Goal: Information Seeking & Learning: Check status

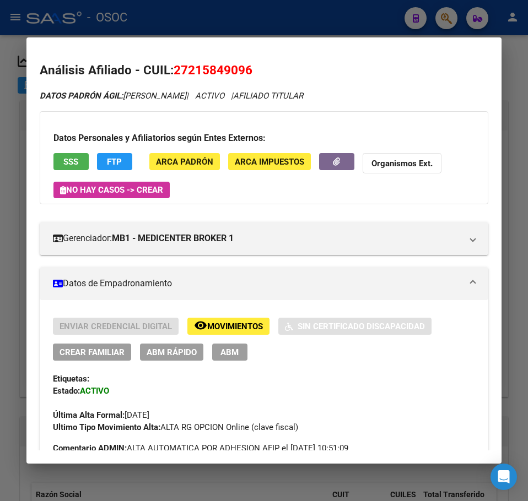
scroll to position [1049, 0]
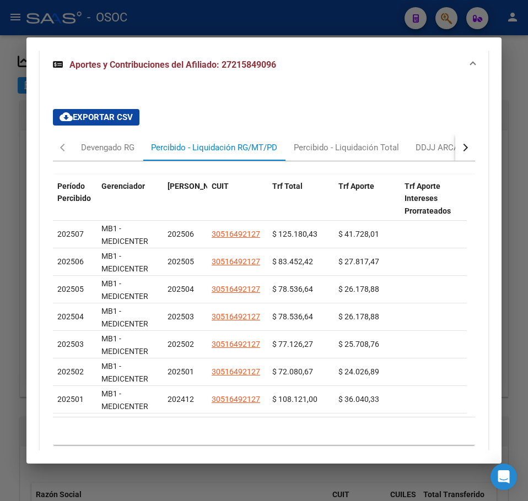
click at [30, 136] on mat-dialog-content "Análisis Afiliado - CUIL: 27215849096 DATOS PADRÓN ÁGIL: CAPRIA SILVIA INES | A…" at bounding box center [263, 251] width 475 height 400
click at [23, 134] on div at bounding box center [264, 250] width 528 height 501
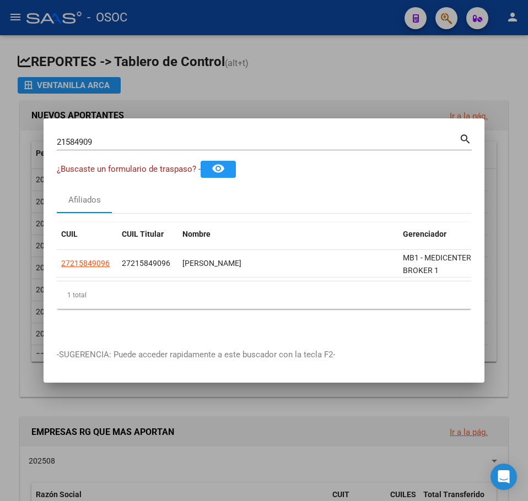
click at [119, 137] on input "21584909" at bounding box center [258, 142] width 402 height 10
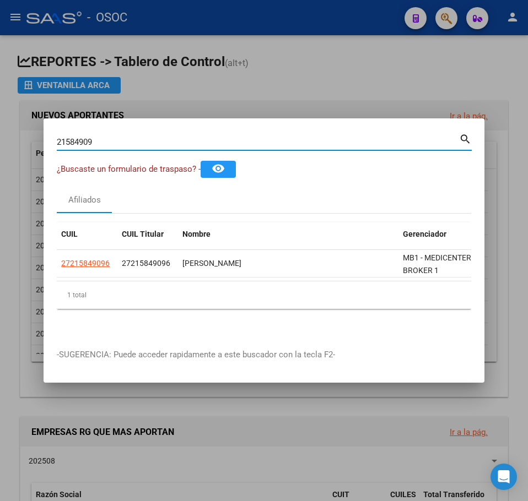
paste input "93063265"
type input "93063265"
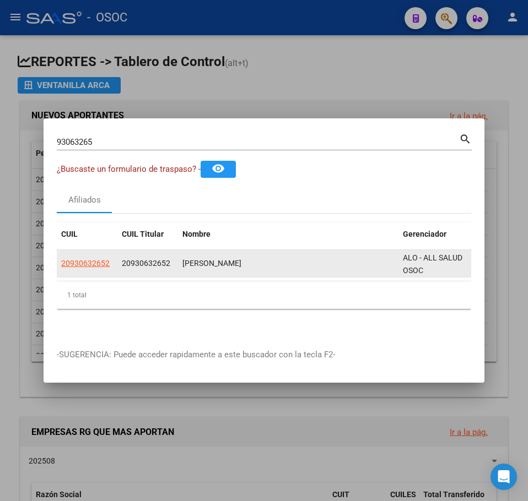
click at [88, 273] on datatable-body-cell "20930632652" at bounding box center [87, 263] width 61 height 27
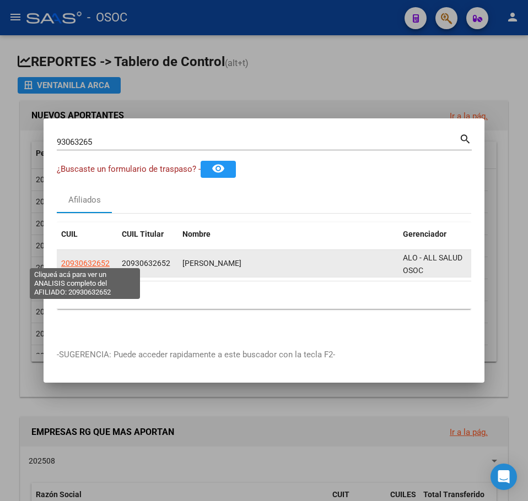
click at [84, 259] on span "20930632652" at bounding box center [85, 263] width 48 height 9
type textarea "20930632652"
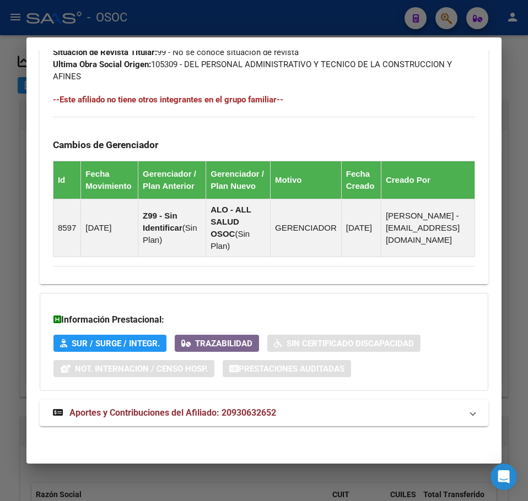
scroll to position [745, 0]
click at [118, 400] on mat-expansion-panel-header "Aportes y Contribuciones del Afiliado: 20930632652" at bounding box center [264, 413] width 448 height 26
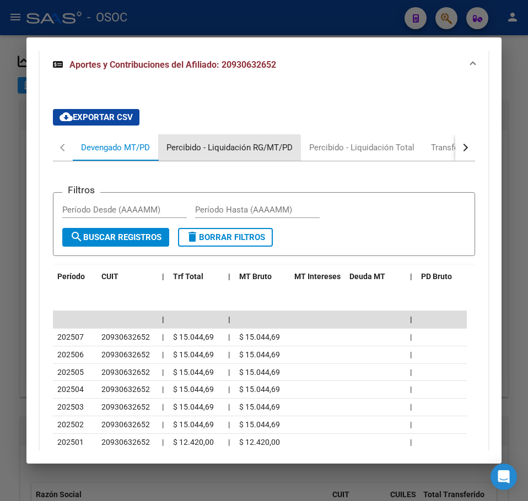
click at [198, 154] on div "Percibido - Liquidación RG/MT/PD" at bounding box center [229, 148] width 126 height 12
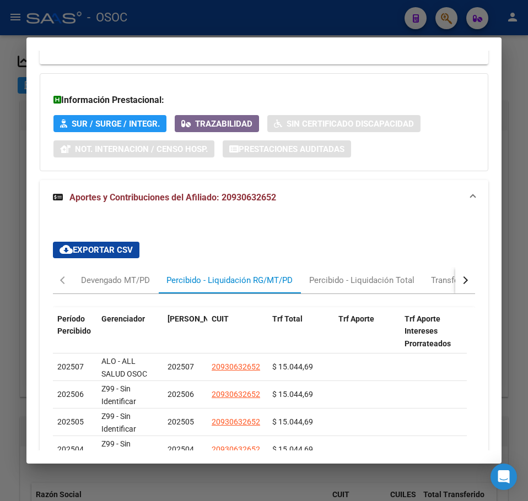
scroll to position [1085, 0]
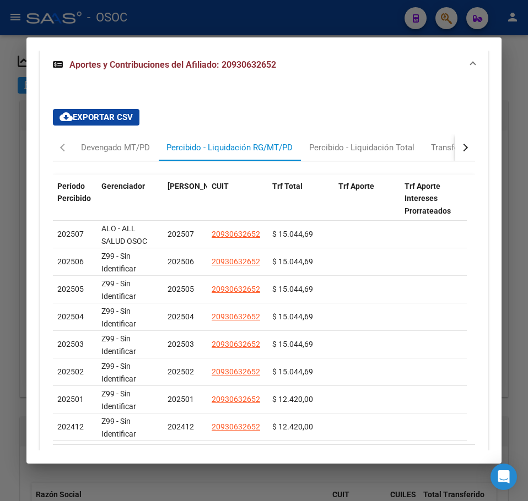
click at [11, 213] on div at bounding box center [264, 250] width 528 height 501
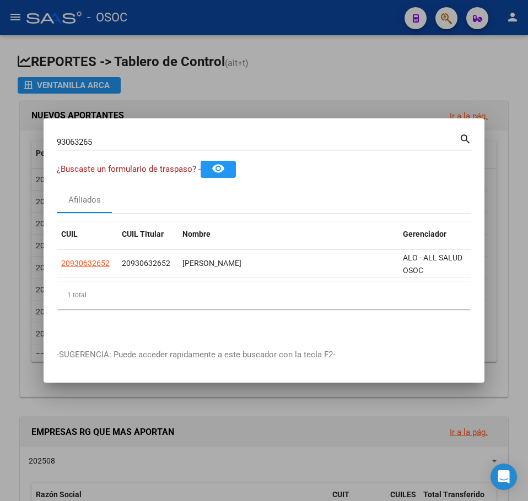
click at [165, 137] on input "93063265" at bounding box center [258, 142] width 402 height 10
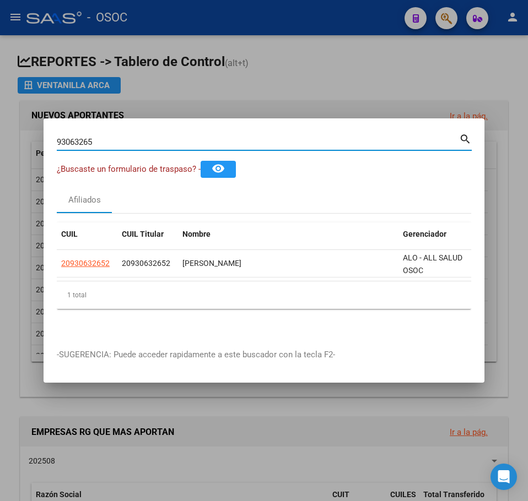
click at [165, 137] on input "93063265" at bounding box center [258, 142] width 402 height 10
paste input "32636272"
type input "32636272"
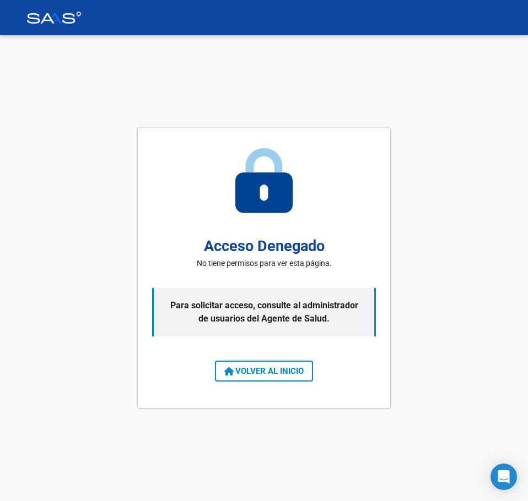
click at [279, 383] on div "Acceso Denegado No tiene permisos para ver esta página. Para solicitar acceso, …" at bounding box center [264, 268] width 252 height 280
click at [279, 381] on button "VOLVER AL INICIO" at bounding box center [264, 371] width 98 height 21
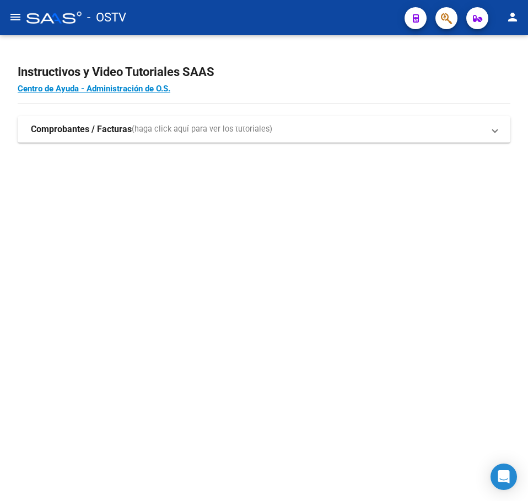
click at [371, 214] on mat-sidenav-content "Instructivos y Video Tutoriales SAAS Centro de Ayuda - Administración de O.S. C…" at bounding box center [264, 268] width 528 height 466
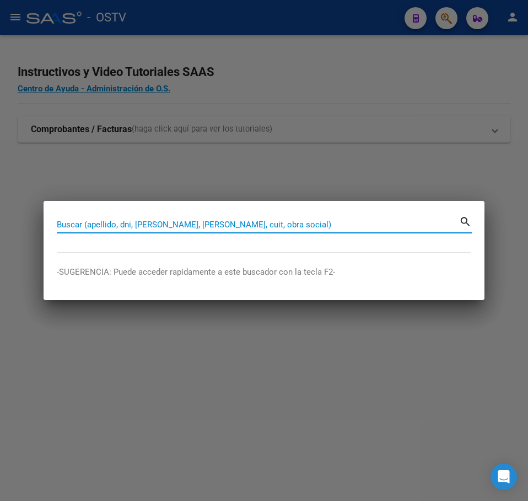
paste input "32636272"
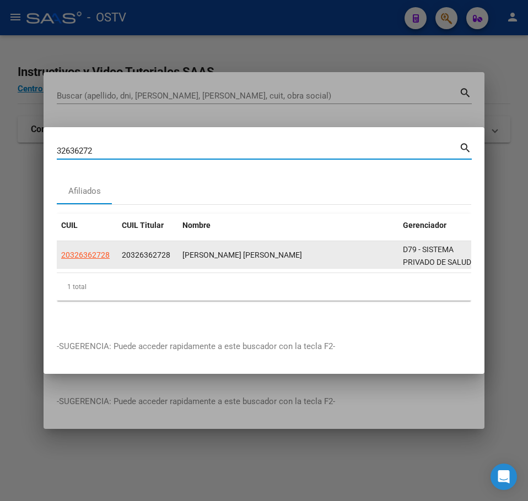
click at [67, 252] on span "20326362728" at bounding box center [85, 255] width 48 height 9
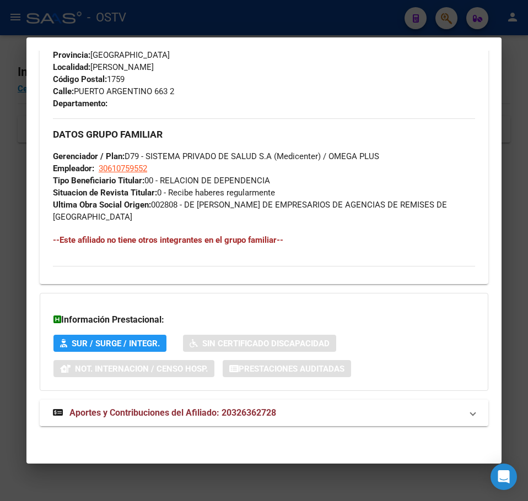
click at [247, 403] on mat-expansion-panel-header "Aportes y Contribuciones del Afiliado: 20326362728" at bounding box center [264, 413] width 448 height 26
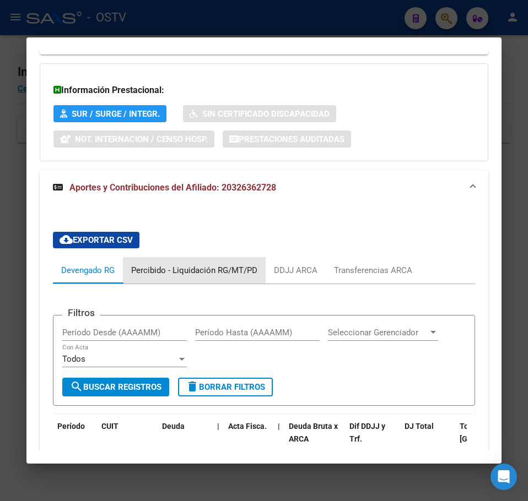
click at [179, 260] on div "Percibido - Liquidación RG/MT/PD" at bounding box center [194, 270] width 143 height 26
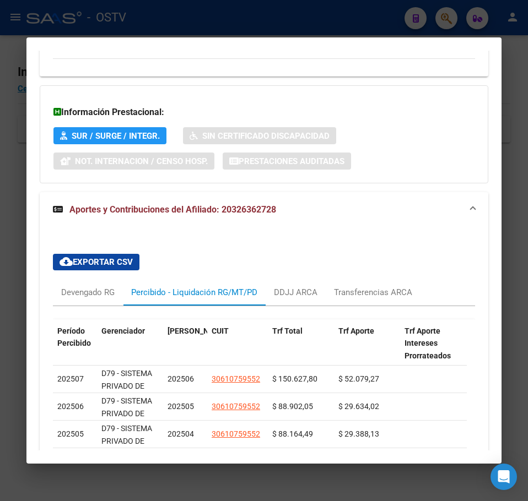
scroll to position [810, 0]
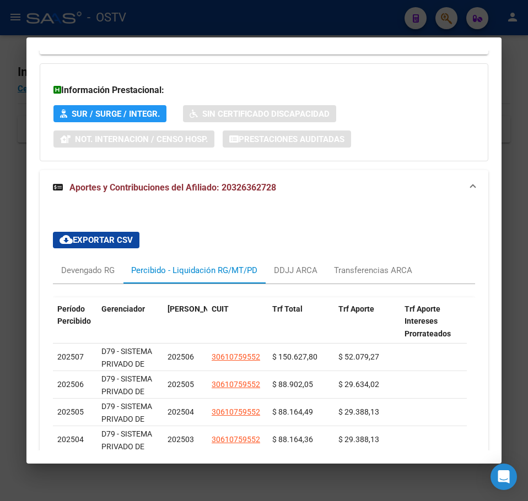
click at [29, 177] on mat-dialog-content "Análisis Afiliado - CUIL: 20326362728 DATOS [PERSON_NAME] ÁGIL: [PERSON_NAME] […" at bounding box center [263, 251] width 475 height 400
click at [26, 138] on mat-dialog-content "Análisis Afiliado - CUIL: 20326362728 DATOS [PERSON_NAME] ÁGIL: [PERSON_NAME] […" at bounding box center [263, 251] width 475 height 400
click at [21, 140] on div at bounding box center [264, 250] width 528 height 501
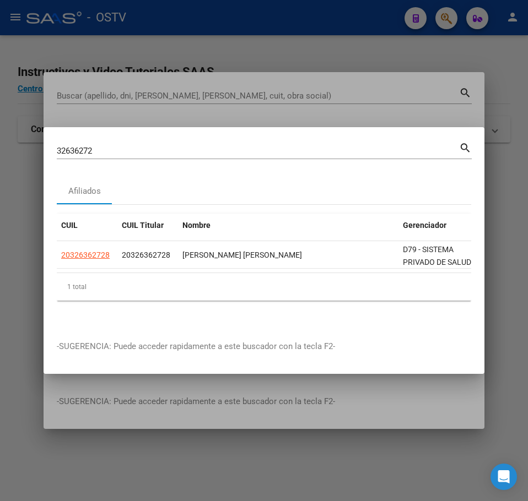
click at [106, 143] on div "32636272 Buscar (apellido, dni, cuil, nro traspaso, cuit, obra social)" at bounding box center [258, 151] width 402 height 17
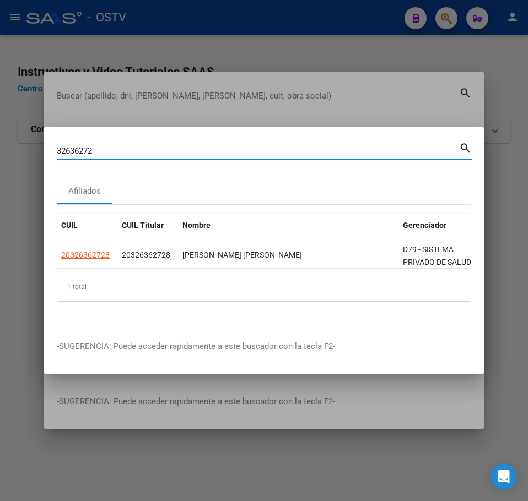
paste input "22421274"
type input "22421274"
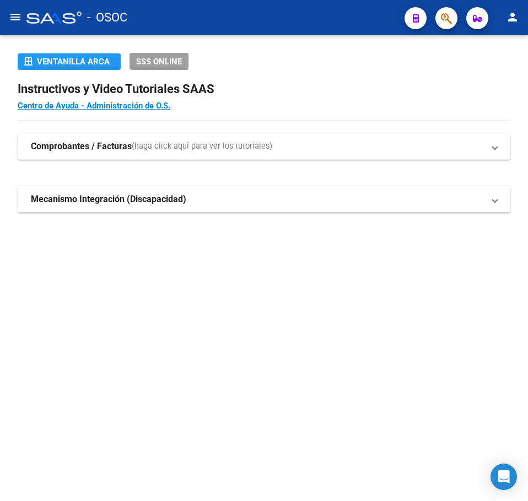
click at [308, 92] on h2 "Instructivos y Video Tutoriales SAAS" at bounding box center [264, 89] width 493 height 21
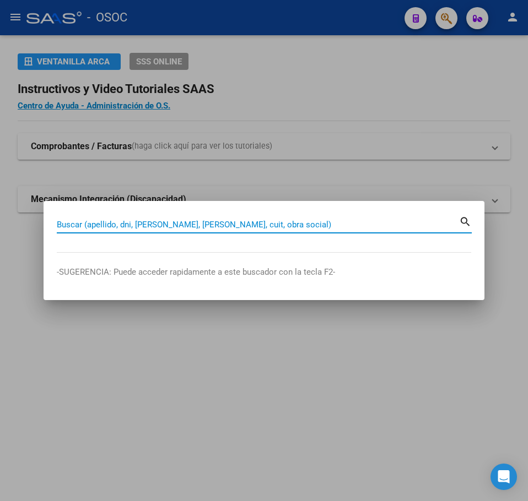
paste input "22421274"
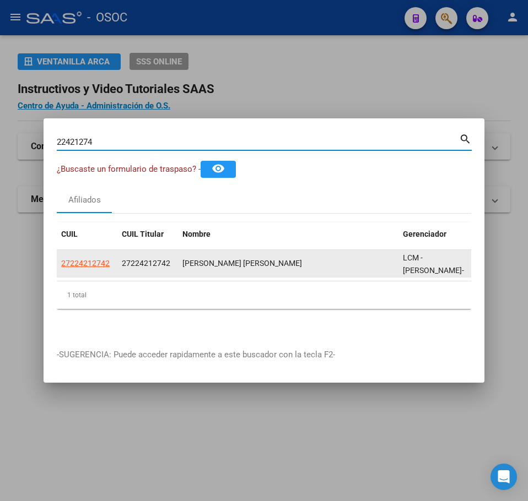
click at [107, 250] on datatable-body-cell "27224212742" at bounding box center [87, 263] width 61 height 27
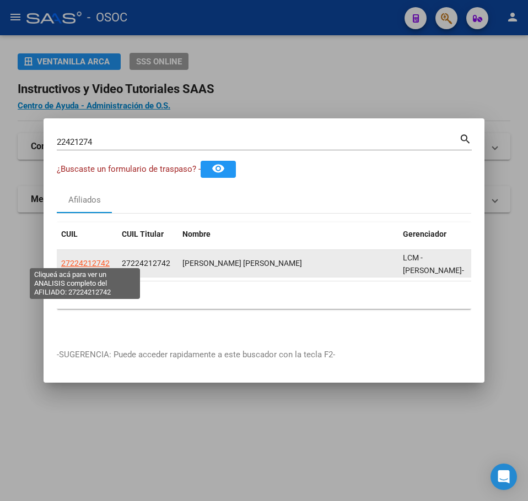
click at [101, 259] on span "27224212742" at bounding box center [85, 263] width 48 height 9
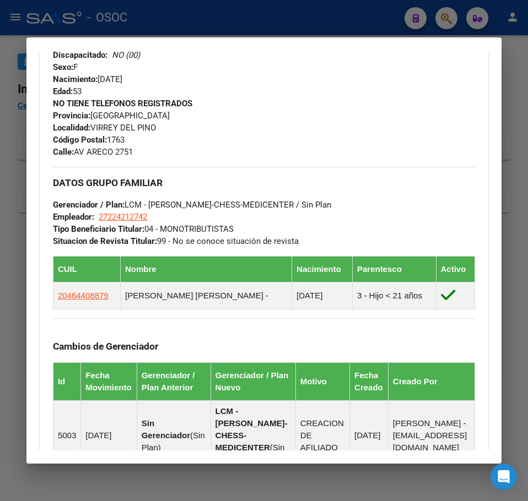
scroll to position [725, 0]
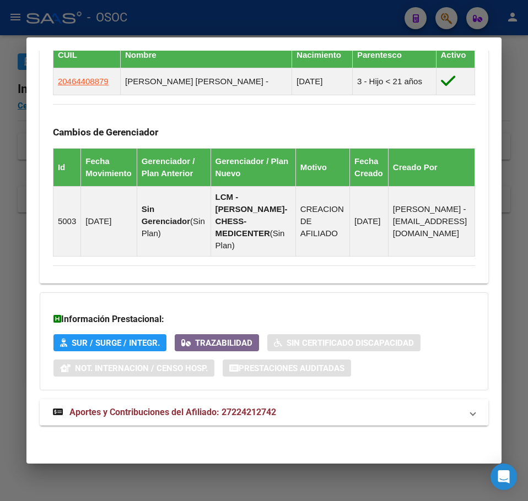
drag, startPoint x: 149, startPoint y: 433, endPoint x: 151, endPoint y: 424, distance: 9.1
click at [151, 423] on mat-expansion-panel-header "Aportes y Contribuciones del Afiliado: 27224212742" at bounding box center [264, 412] width 448 height 26
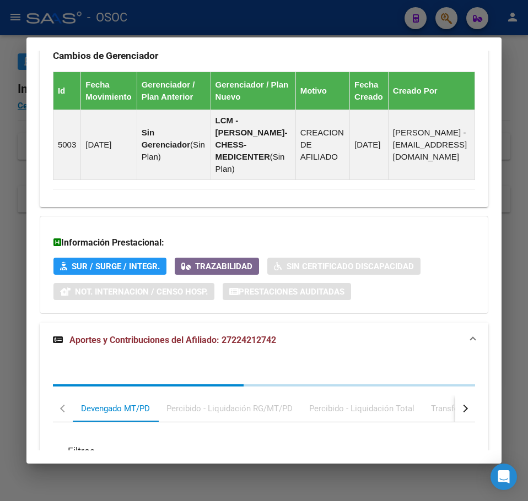
scroll to position [1010, 0]
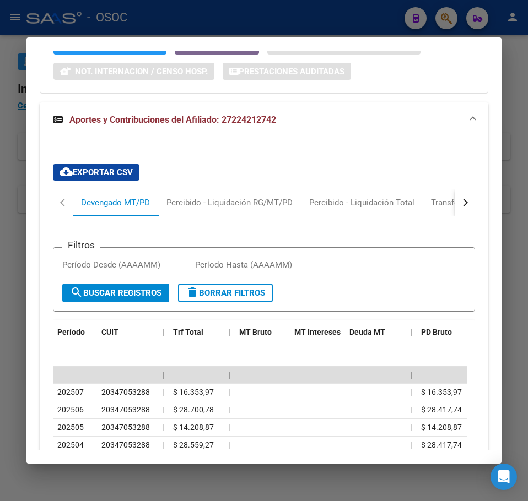
click at [177, 229] on div "Filtros Período Desde (AAAAMM) Período Hasta (AAAAMM) search Buscar Registros d…" at bounding box center [264, 365] width 422 height 296
click at [177, 216] on div "Percibido - Liquidación RG/MT/PD" at bounding box center [229, 203] width 143 height 26
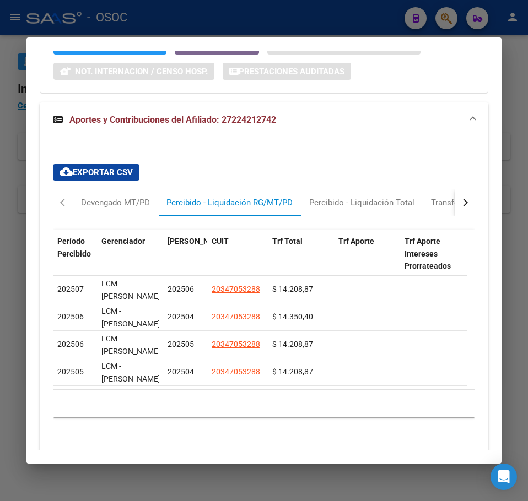
click at [31, 116] on mat-dialog-content "Análisis Afiliado - CUIL: 27224212742 DATOS PADRÓN ÁGIL: CERRILLO CLAUDIA NOEMI…" at bounding box center [263, 251] width 475 height 400
click at [23, 117] on div at bounding box center [264, 250] width 528 height 501
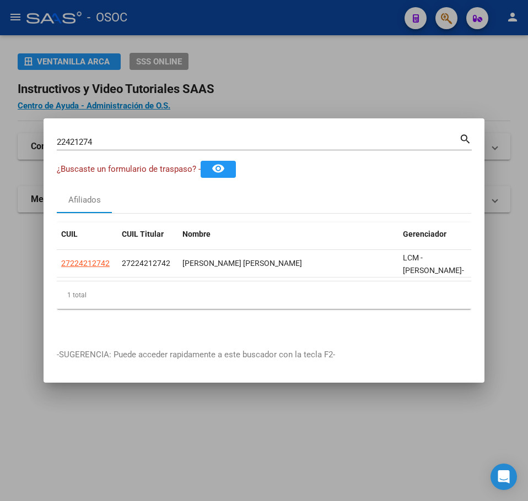
click at [117, 126] on mat-dialog-container "22421274 Buscar (apellido, dni, cuil, nro traspaso, cuit, obra social) search ¿…" at bounding box center [264, 250] width 441 height 264
click at [117, 134] on div "22421274 Buscar (apellido, dni, cuil, nro traspaso, cuit, obra social)" at bounding box center [258, 142] width 402 height 17
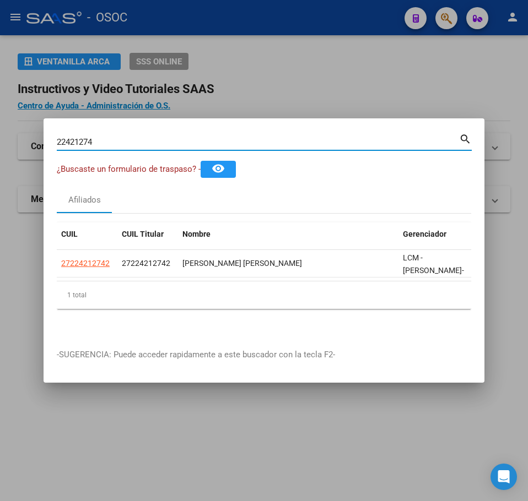
paste input "34979006"
type input "34979006"
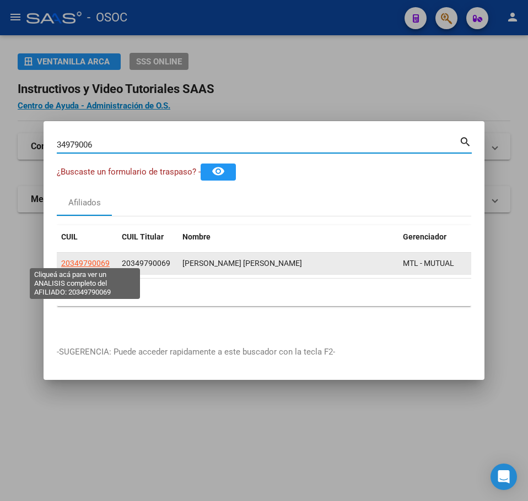
click at [99, 259] on span "20349790069" at bounding box center [85, 263] width 48 height 9
type textarea "20349790069"
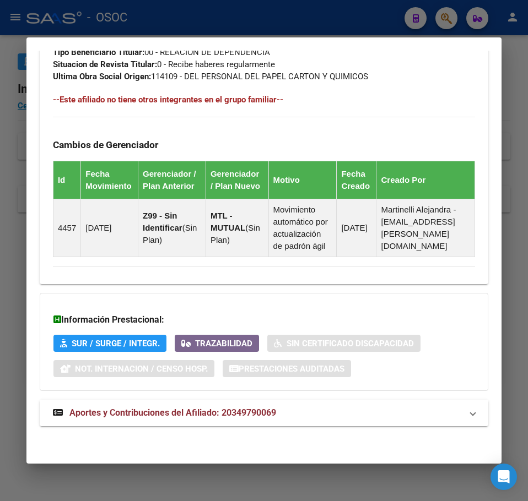
click at [220, 411] on span "Aportes y Contribuciones del Afiliado: 20349790069" at bounding box center [172, 413] width 207 height 10
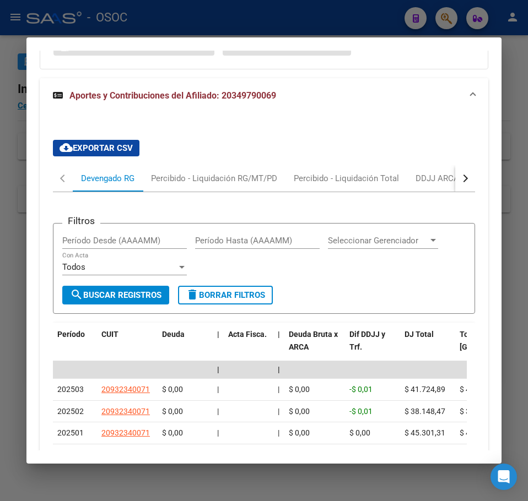
scroll to position [1085, 0]
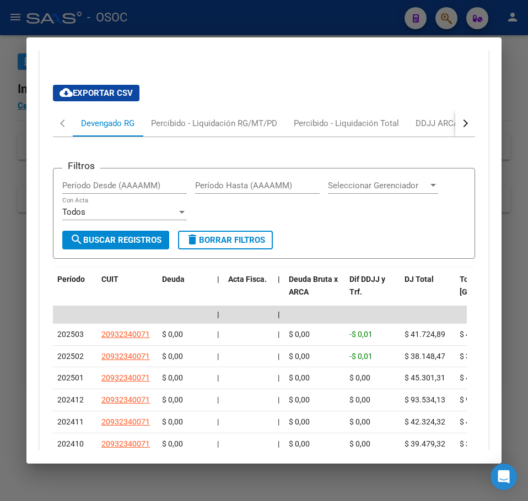
click at [25, 134] on div at bounding box center [264, 250] width 528 height 501
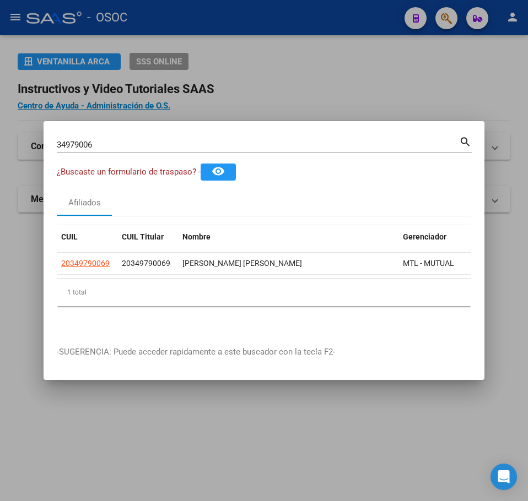
click at [126, 144] on input "34979006" at bounding box center [258, 145] width 402 height 10
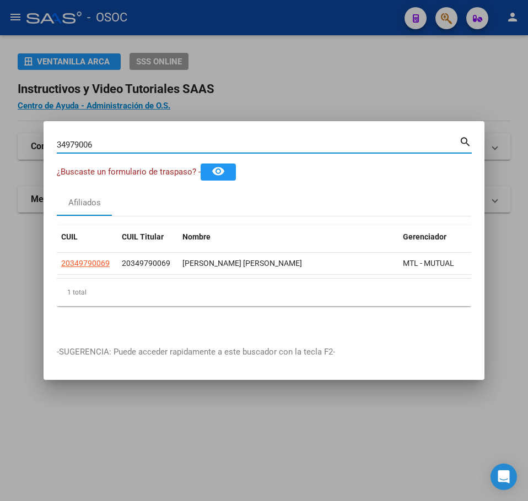
paste input "641432"
type input "34641432"
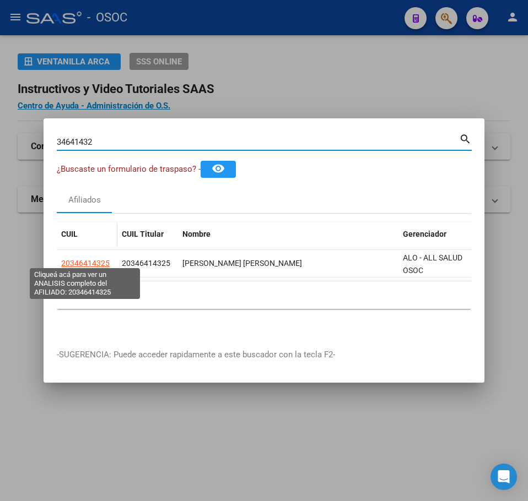
click at [104, 259] on span "20346414325" at bounding box center [85, 263] width 48 height 9
type textarea "20346414325"
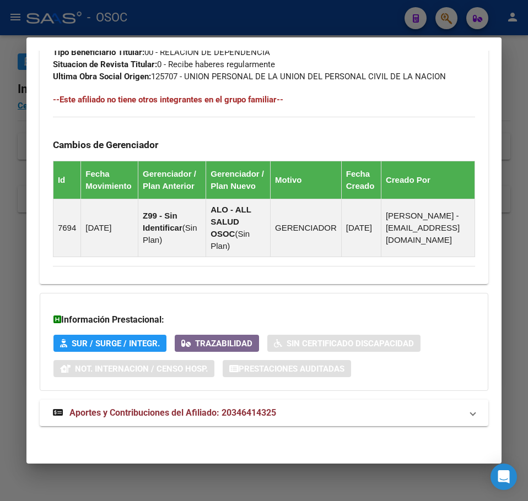
click at [224, 423] on mat-expansion-panel-header "Aportes y Contribuciones del Afiliado: 20346414325" at bounding box center [264, 413] width 448 height 26
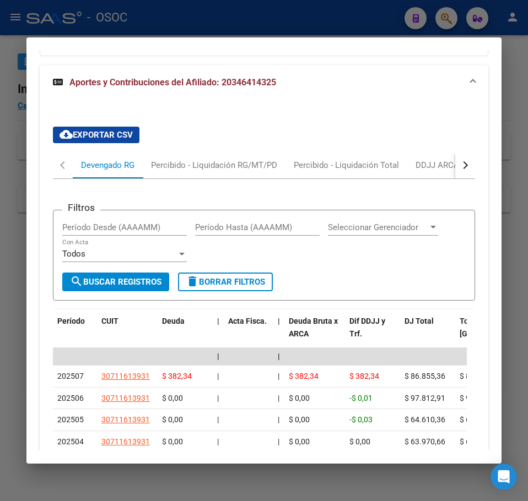
scroll to position [1073, 0]
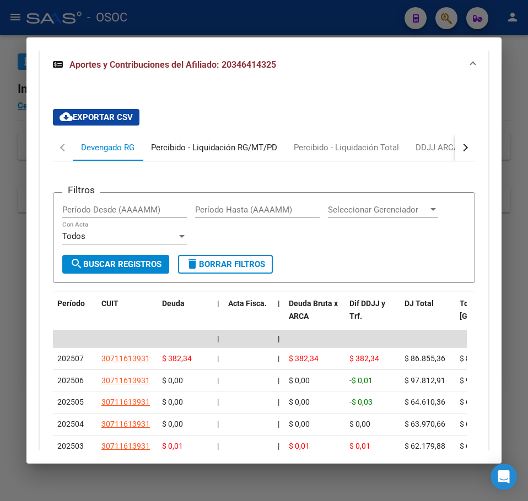
click at [185, 161] on div "Percibido - Liquidación RG/MT/PD" at bounding box center [214, 147] width 143 height 26
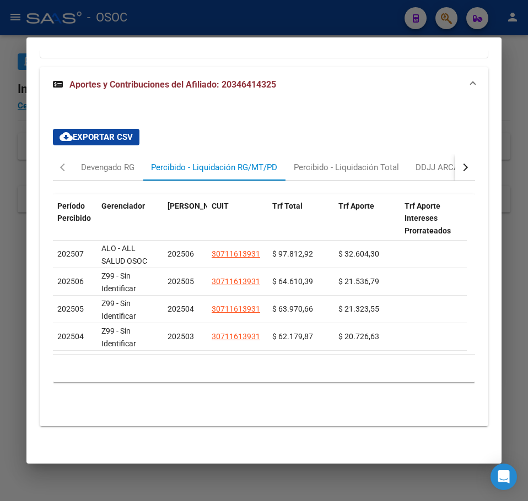
click at [25, 112] on div at bounding box center [264, 250] width 528 height 501
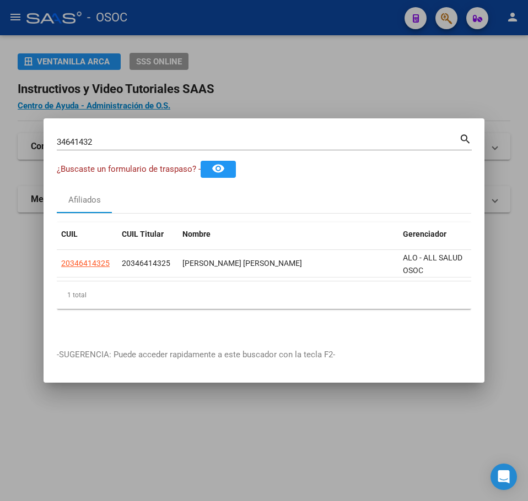
click at [146, 147] on div "34641432 Buscar (apellido, dni, cuil, nro traspaso, cuit, obra social) search" at bounding box center [264, 146] width 415 height 29
click at [142, 143] on div "34641432 Buscar (apellido, dni, cuil, nro traspaso, cuit, obra social)" at bounding box center [258, 142] width 402 height 17
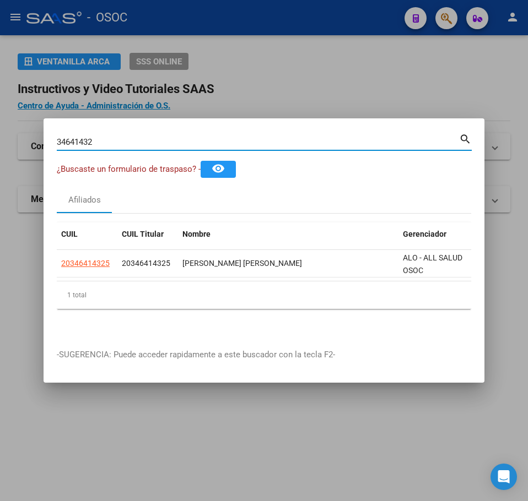
paste input "43252020"
type input "43252020"
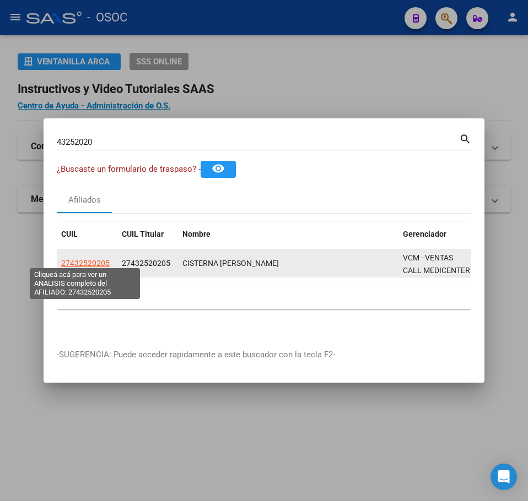
click at [86, 260] on span "27432520205" at bounding box center [85, 263] width 48 height 9
type textarea "27432520205"
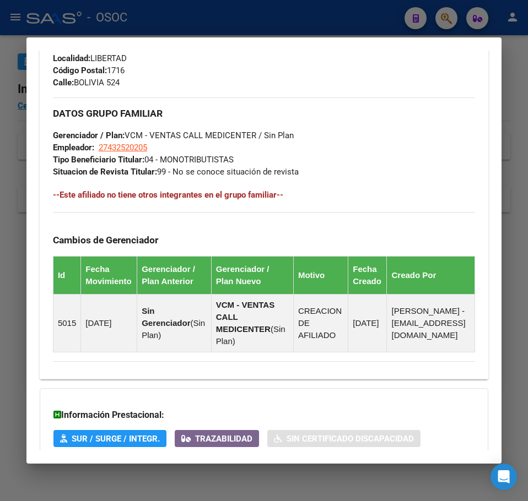
scroll to position [688, 0]
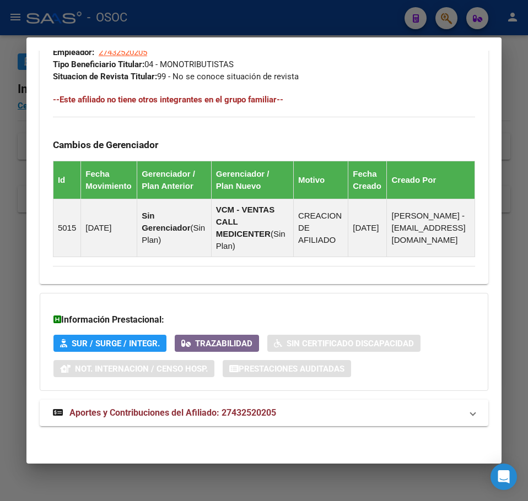
click at [177, 414] on span "Aportes y Contribuciones del Afiliado: 27432520205" at bounding box center [172, 413] width 207 height 10
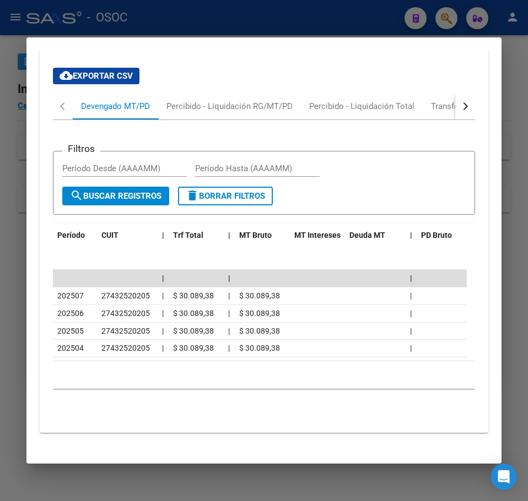
scroll to position [1073, 0]
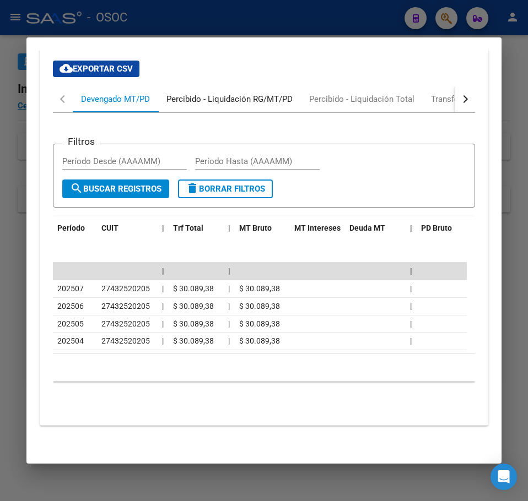
click at [175, 112] on div "Percibido - Liquidación RG/MT/PD" at bounding box center [229, 99] width 143 height 26
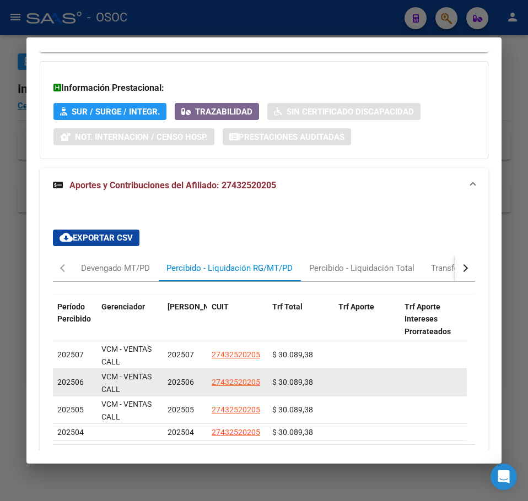
scroll to position [1019, 0]
